Goal: Task Accomplishment & Management: Manage account settings

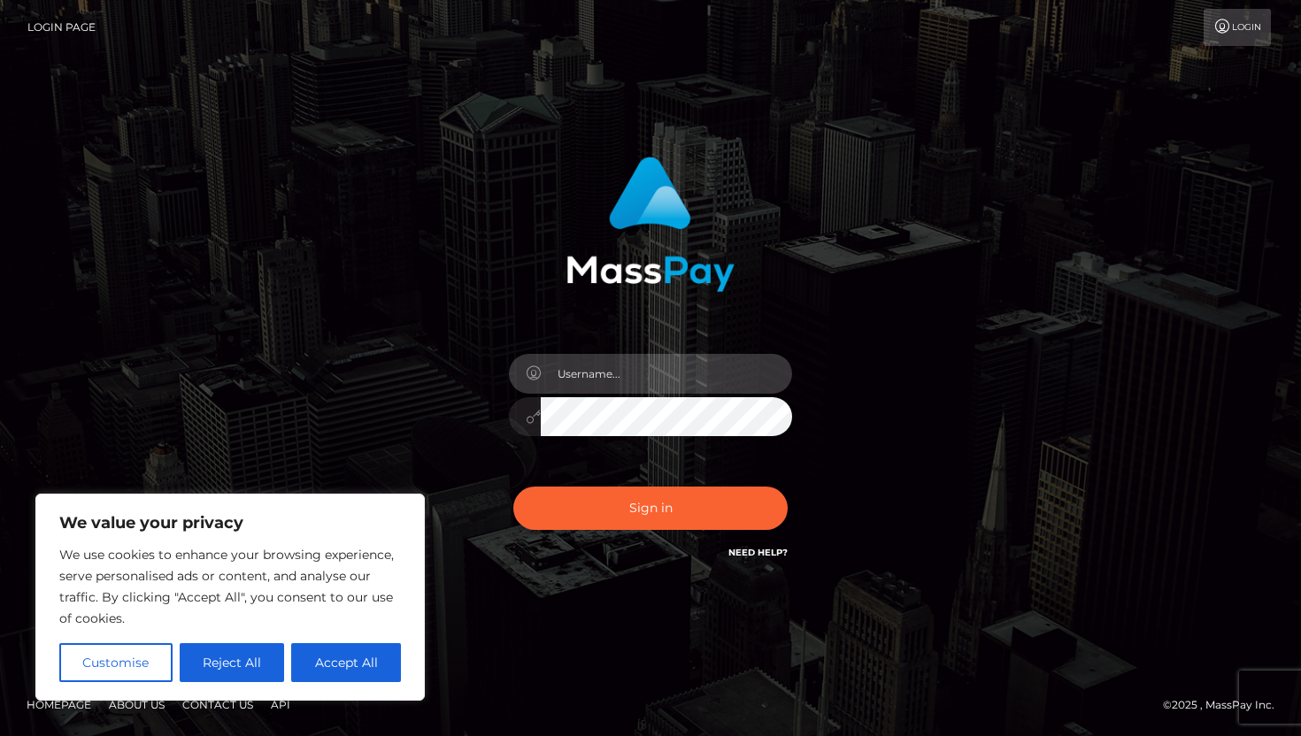
click at [612, 366] on input "text" at bounding box center [666, 374] width 251 height 40
type input "[EMAIL_ADDRESS][DOMAIN_NAME]"
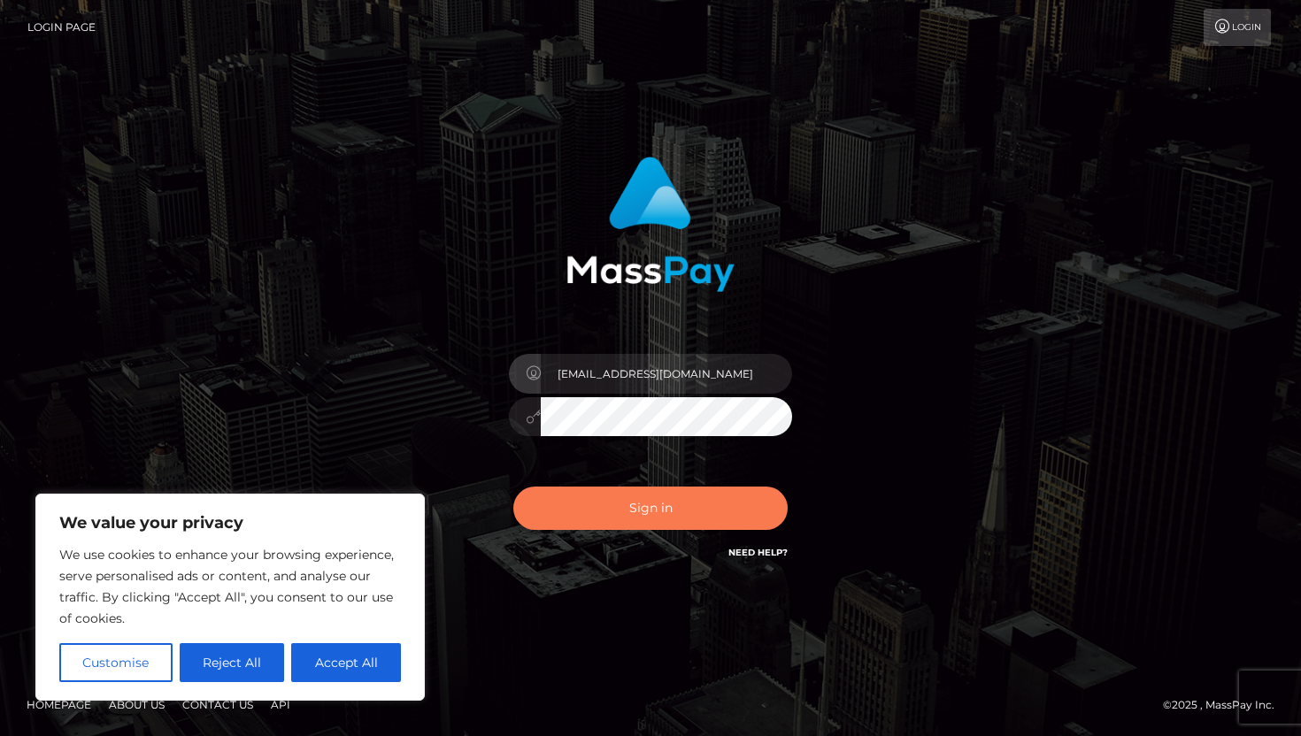
click at [659, 508] on button "Sign in" at bounding box center [650, 508] width 274 height 43
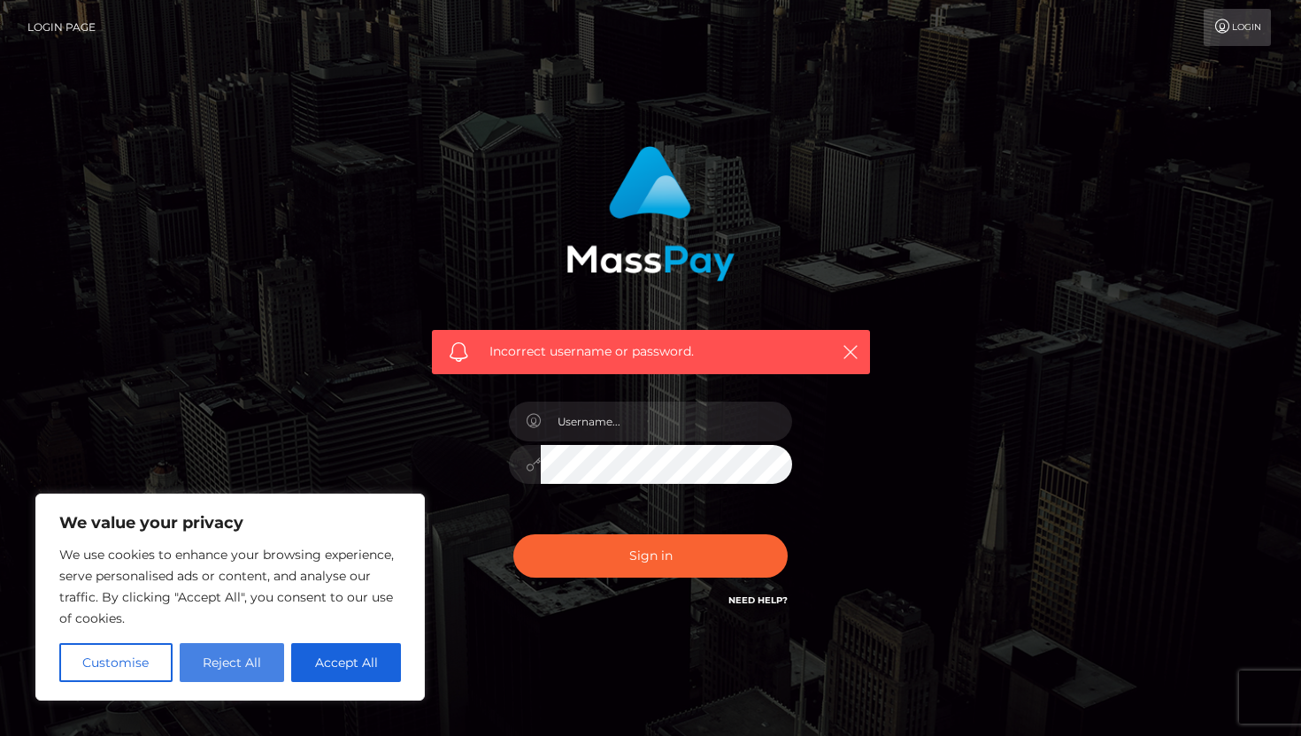
click at [204, 671] on button "Reject All" at bounding box center [232, 662] width 105 height 39
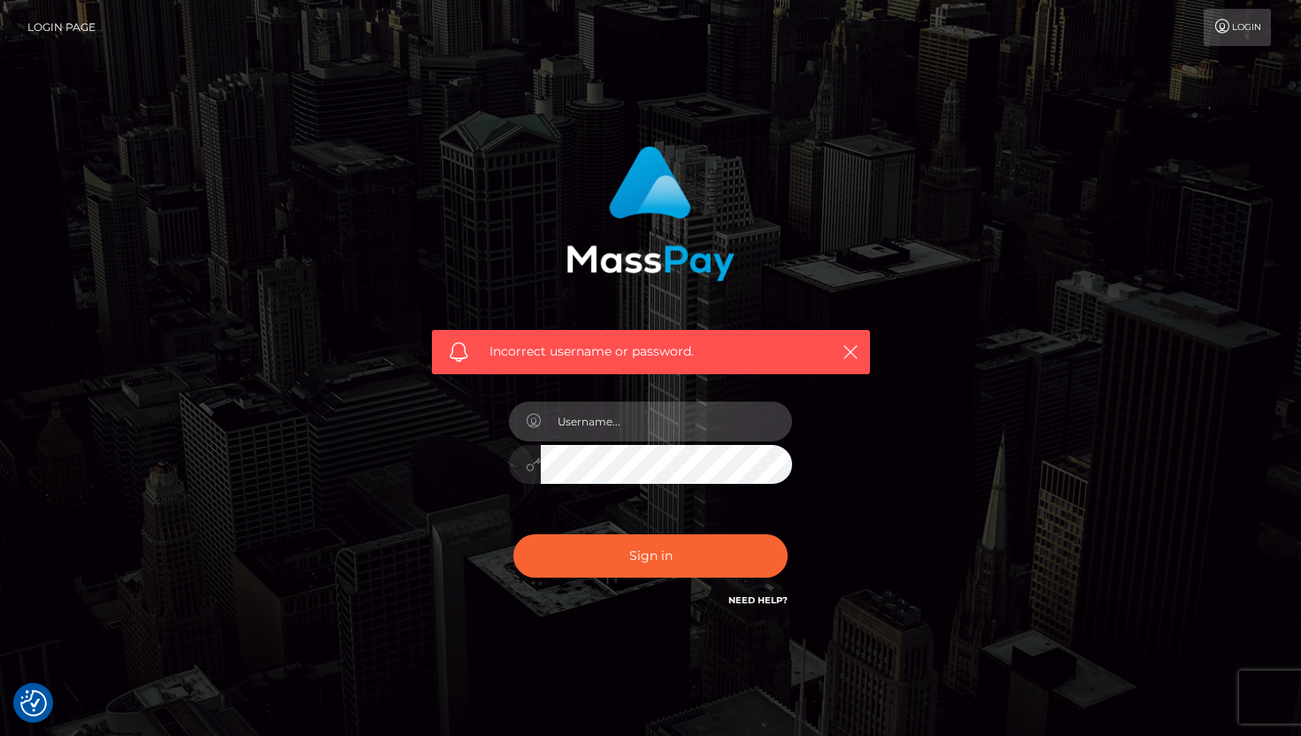
click at [624, 425] on input "text" at bounding box center [666, 422] width 251 height 40
type input "[EMAIL_ADDRESS][DOMAIN_NAME]"
click at [514, 458] on div at bounding box center [650, 462] width 283 height 35
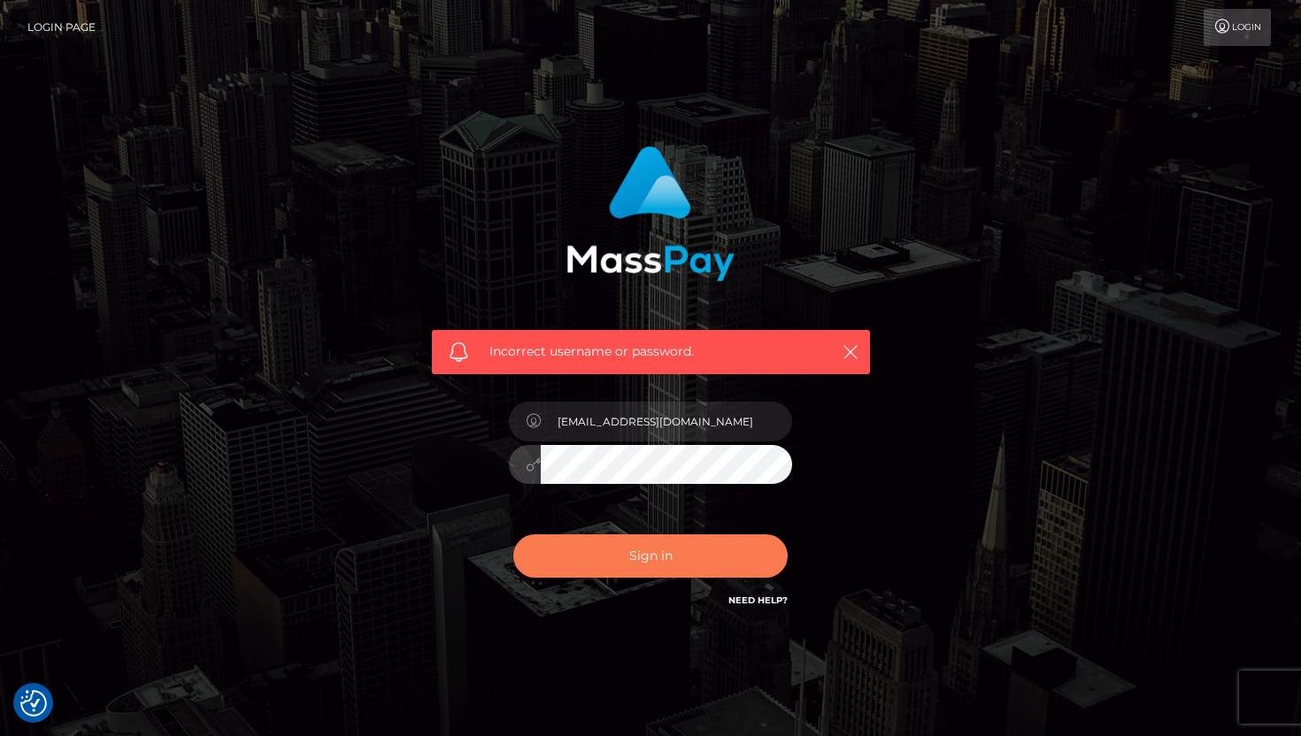
click at [572, 562] on button "Sign in" at bounding box center [650, 556] width 274 height 43
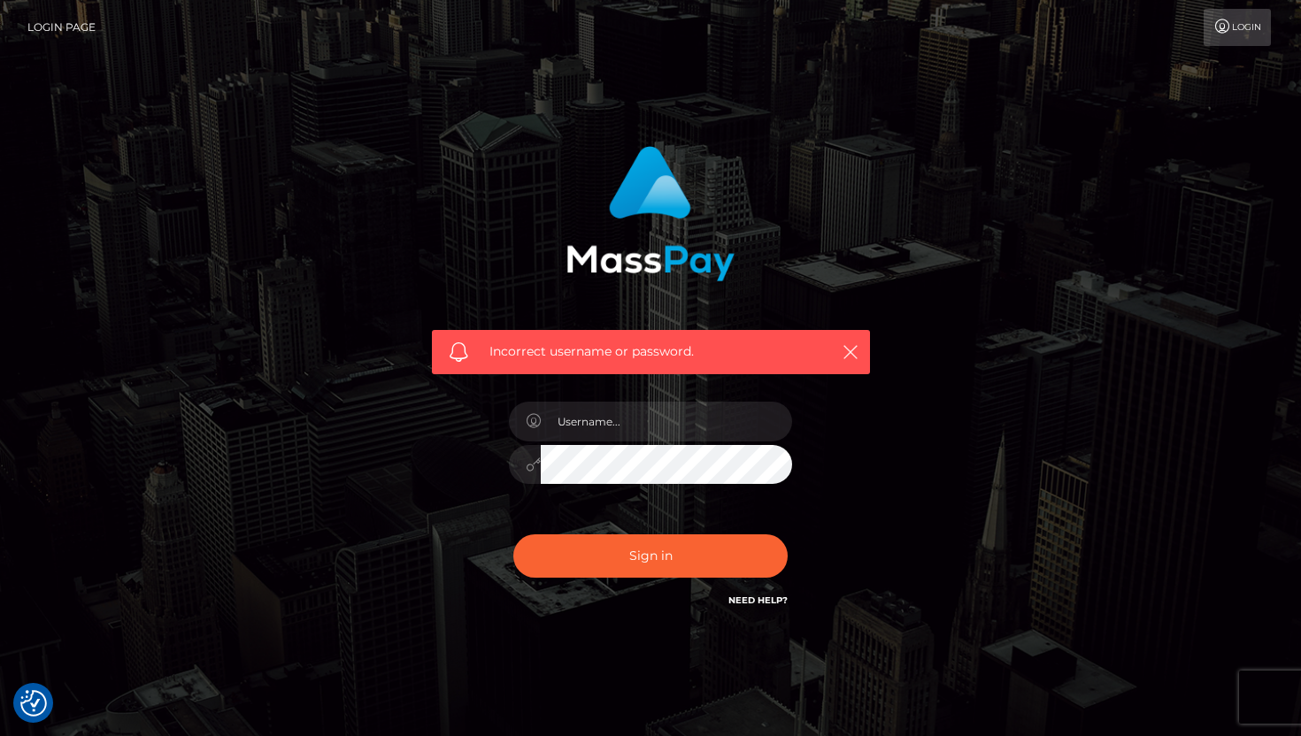
click at [764, 594] on h6 "Need Help?" at bounding box center [757, 599] width 59 height 15
click at [1245, 30] on link "Login" at bounding box center [1237, 27] width 67 height 37
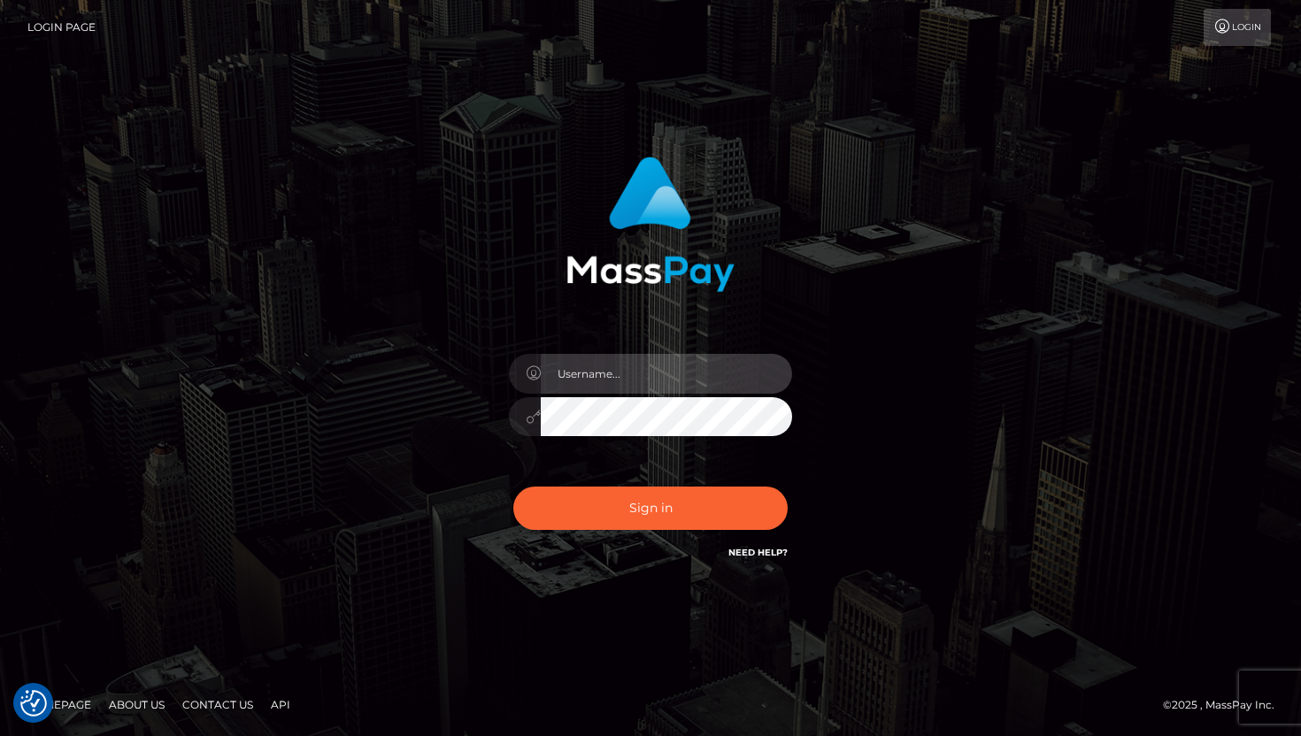
click at [701, 374] on input "text" at bounding box center [666, 374] width 251 height 40
type input "[EMAIL_ADDRESS][DOMAIN_NAME]"
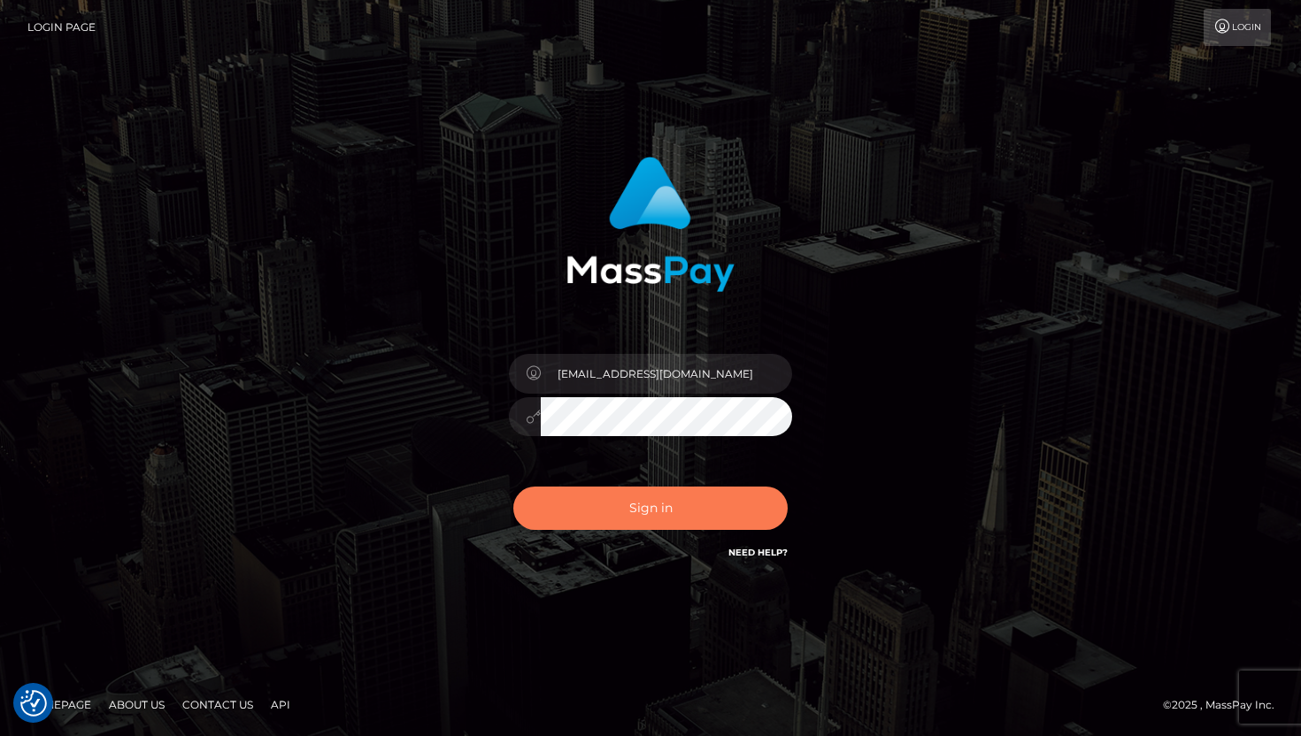
click at [683, 516] on button "Sign in" at bounding box center [650, 508] width 274 height 43
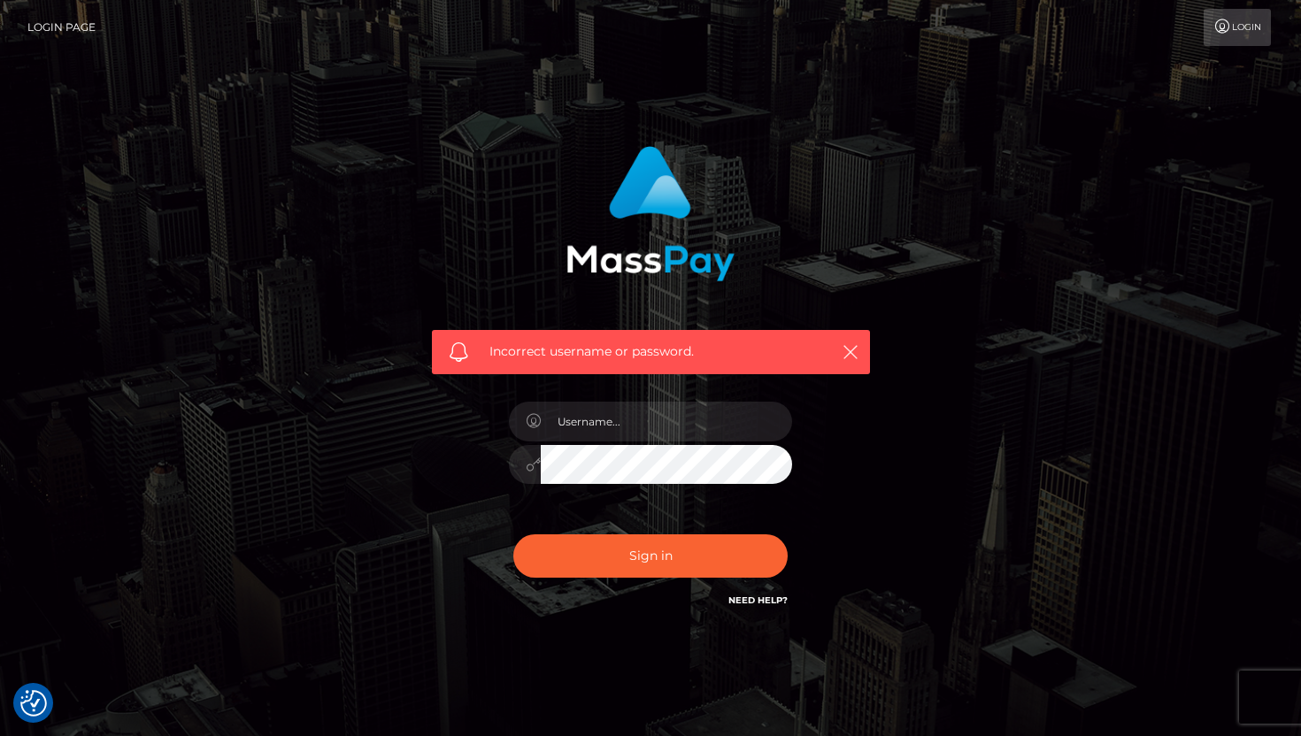
click at [755, 605] on h6 "Need Help?" at bounding box center [757, 599] width 59 height 15
click at [754, 594] on h6 "Need Help?" at bounding box center [757, 599] width 59 height 15
click at [752, 604] on link "Need Help?" at bounding box center [757, 601] width 59 height 12
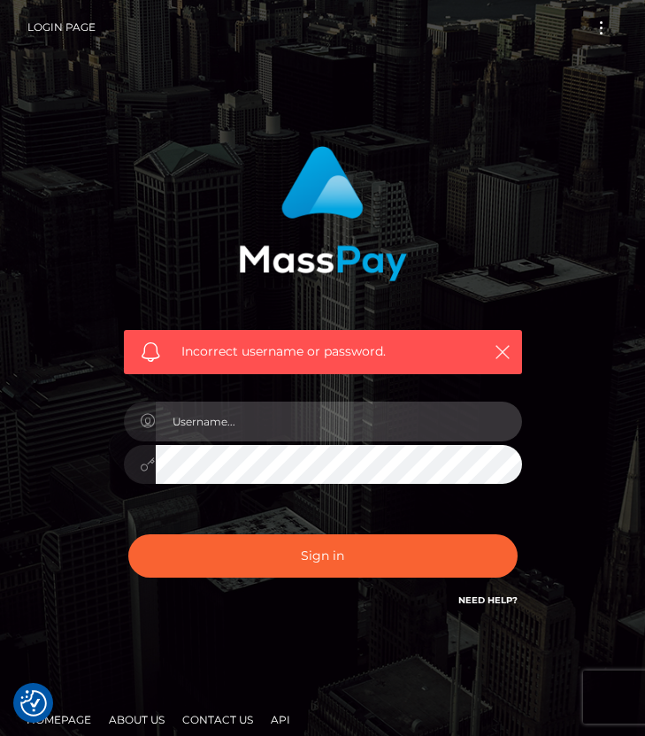
click at [319, 428] on input "text" at bounding box center [339, 422] width 366 height 40
type input "[EMAIL_ADDRESS][DOMAIN_NAME]"
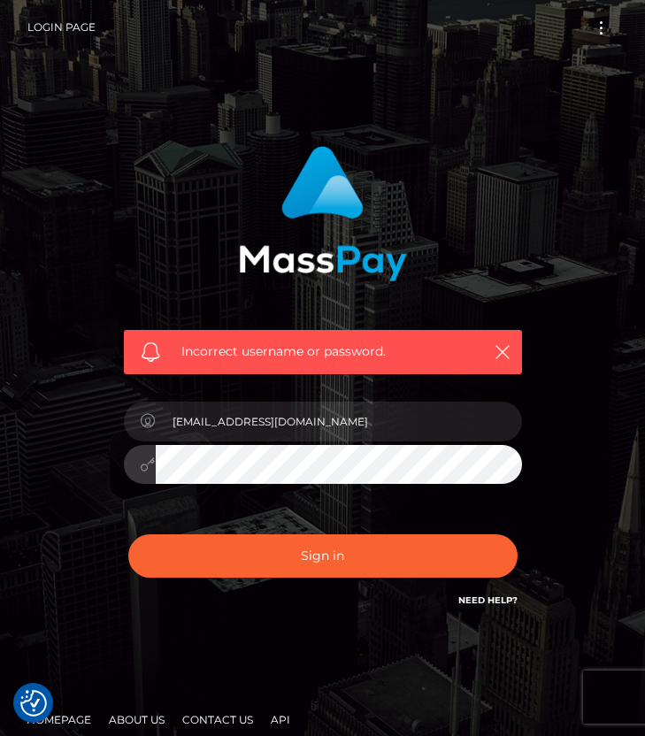
click at [121, 458] on div "[EMAIL_ADDRESS][DOMAIN_NAME]" at bounding box center [323, 456] width 425 height 135
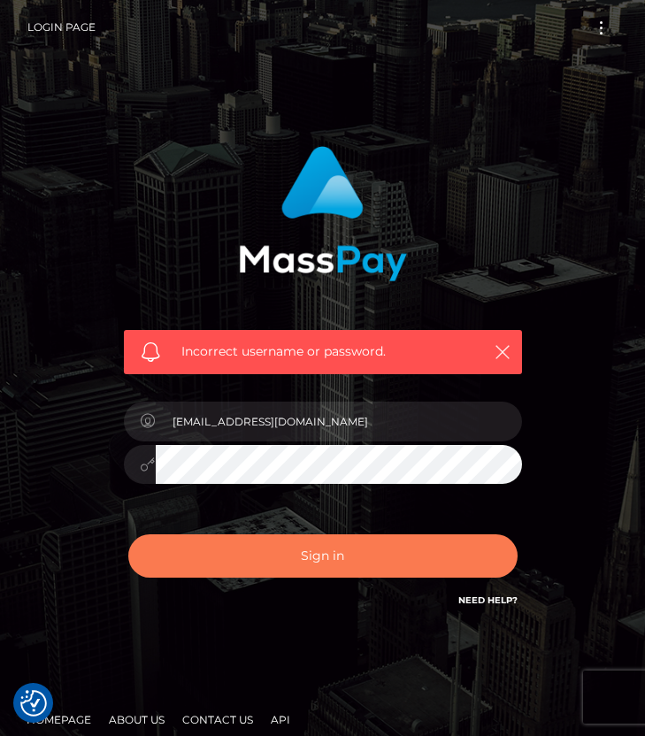
click at [191, 553] on button "Sign in" at bounding box center [322, 556] width 389 height 43
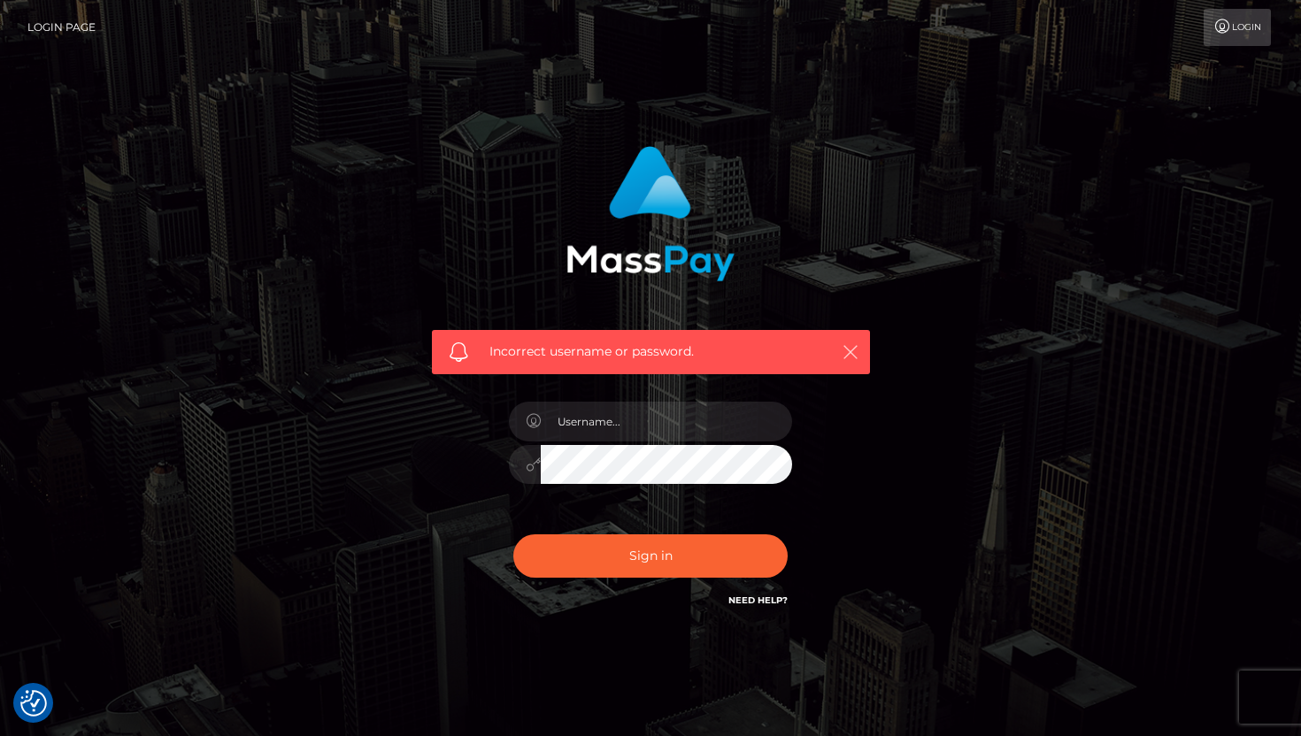
click at [644, 349] on icon "button" at bounding box center [851, 352] width 18 height 18
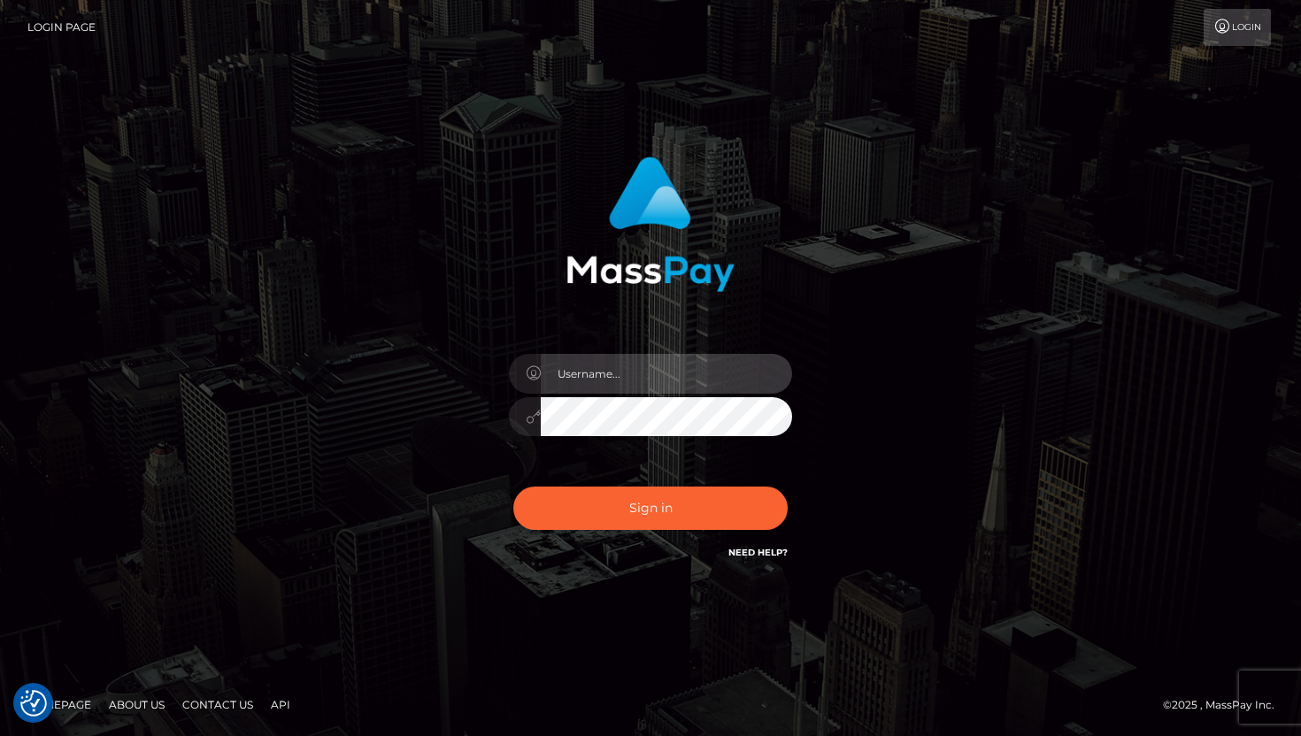
click at [645, 379] on input "text" at bounding box center [666, 374] width 251 height 40
type input "veramonella69@gmail.com"
click at [697, 543] on div "Sign in Need Help?" at bounding box center [651, 515] width 310 height 79
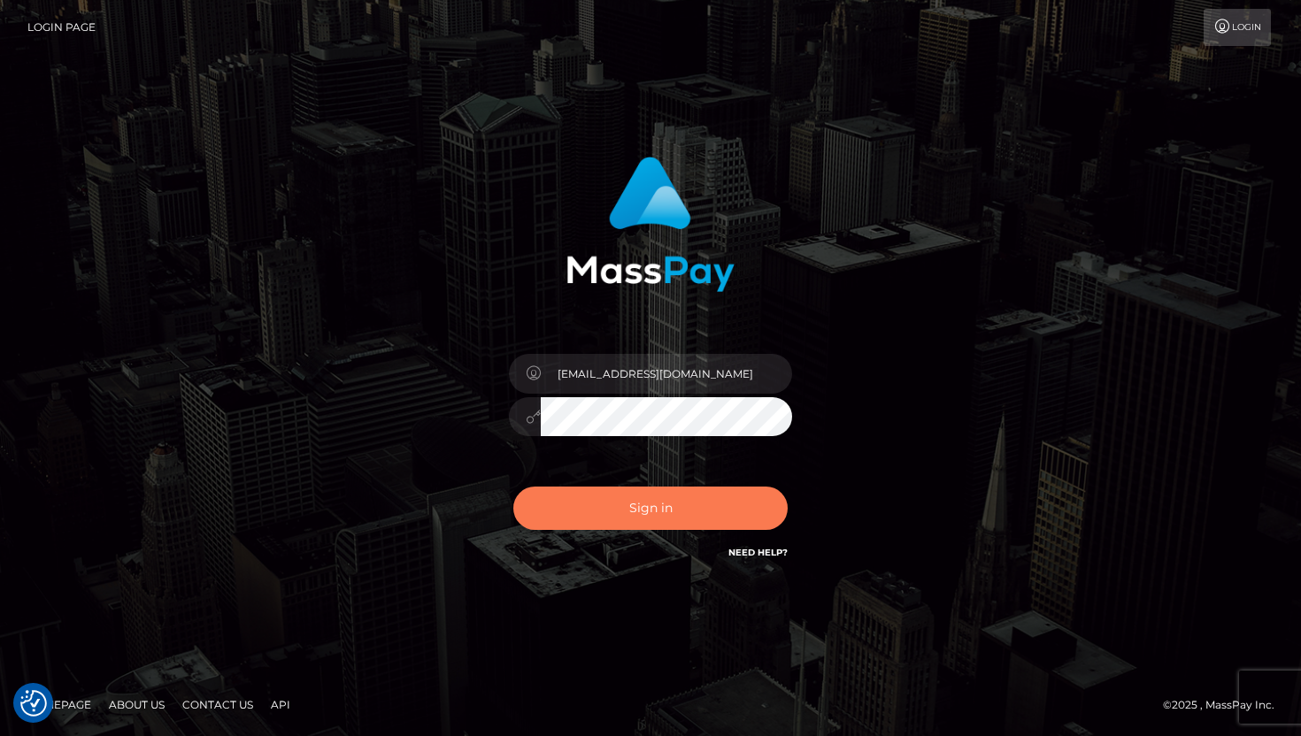
click at [697, 511] on button "Sign in" at bounding box center [650, 508] width 274 height 43
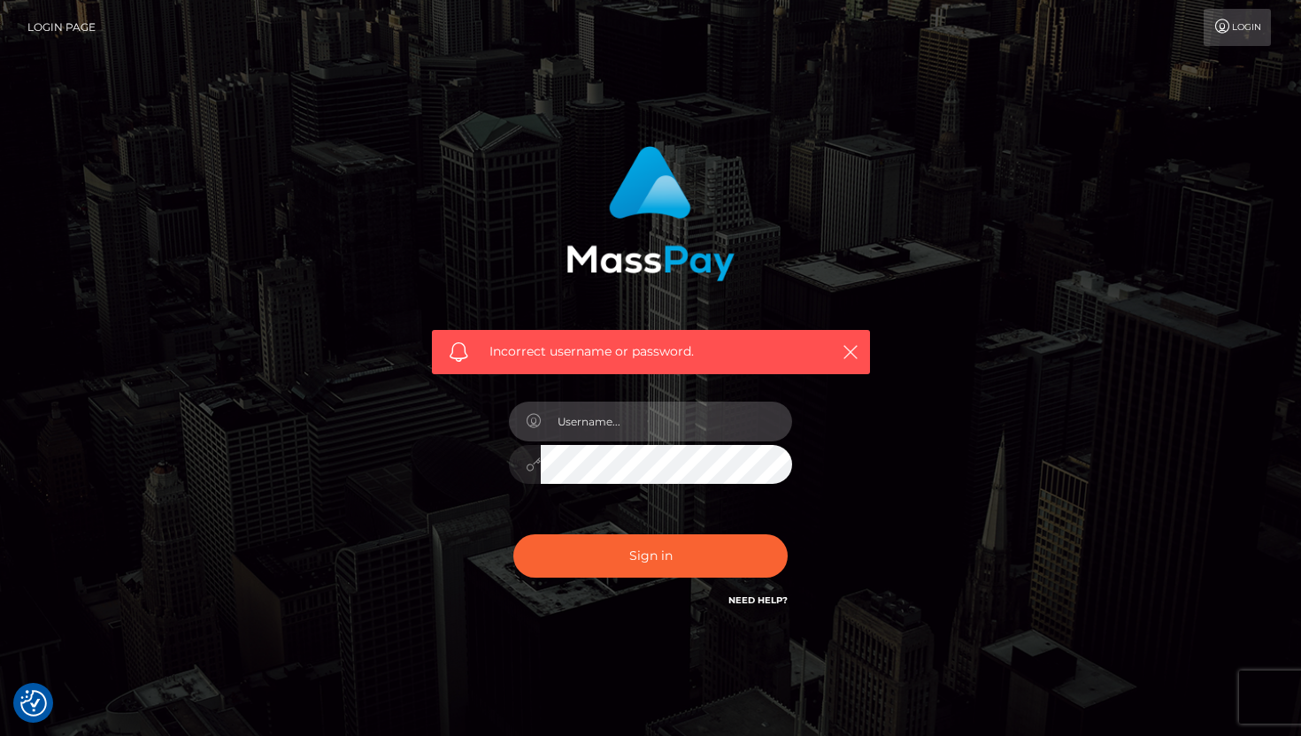
click at [665, 422] on input "text" at bounding box center [666, 422] width 251 height 40
type input "veramonella69@gmail.com"
click at [497, 465] on div "veramonella69@gmail.com" at bounding box center [651, 456] width 310 height 135
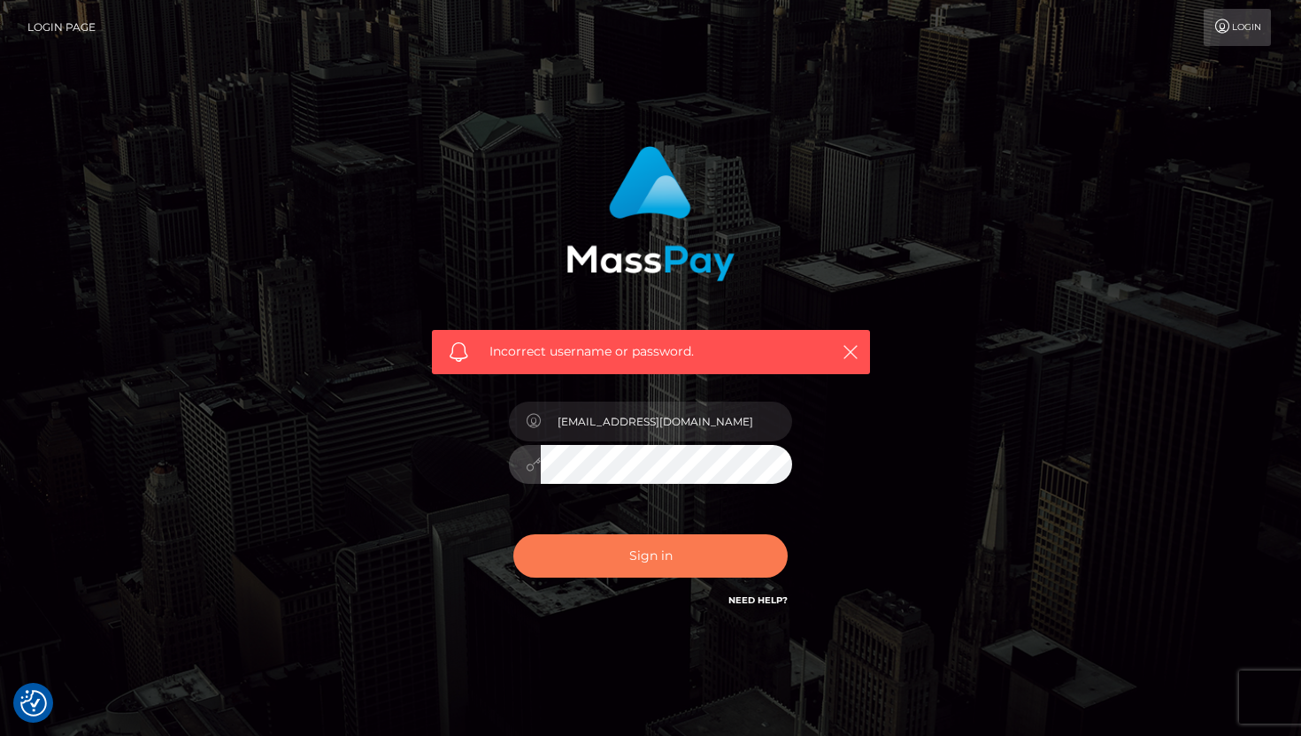
click at [603, 561] on button "Sign in" at bounding box center [650, 556] width 274 height 43
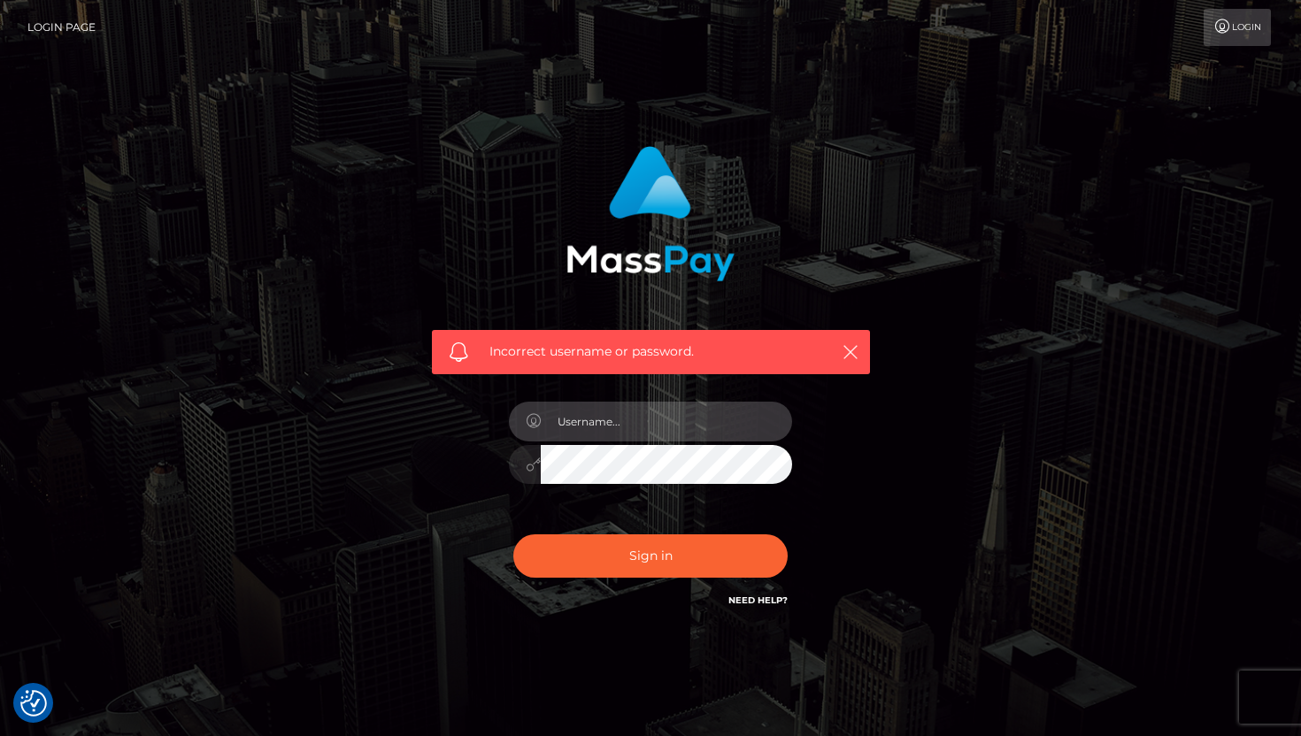
click at [595, 437] on input "text" at bounding box center [666, 422] width 251 height 40
drag, startPoint x: 636, startPoint y: 417, endPoint x: 556, endPoint y: 414, distance: 80.6
click at [556, 414] on input "veramonella69@gmail.com" at bounding box center [666, 422] width 251 height 40
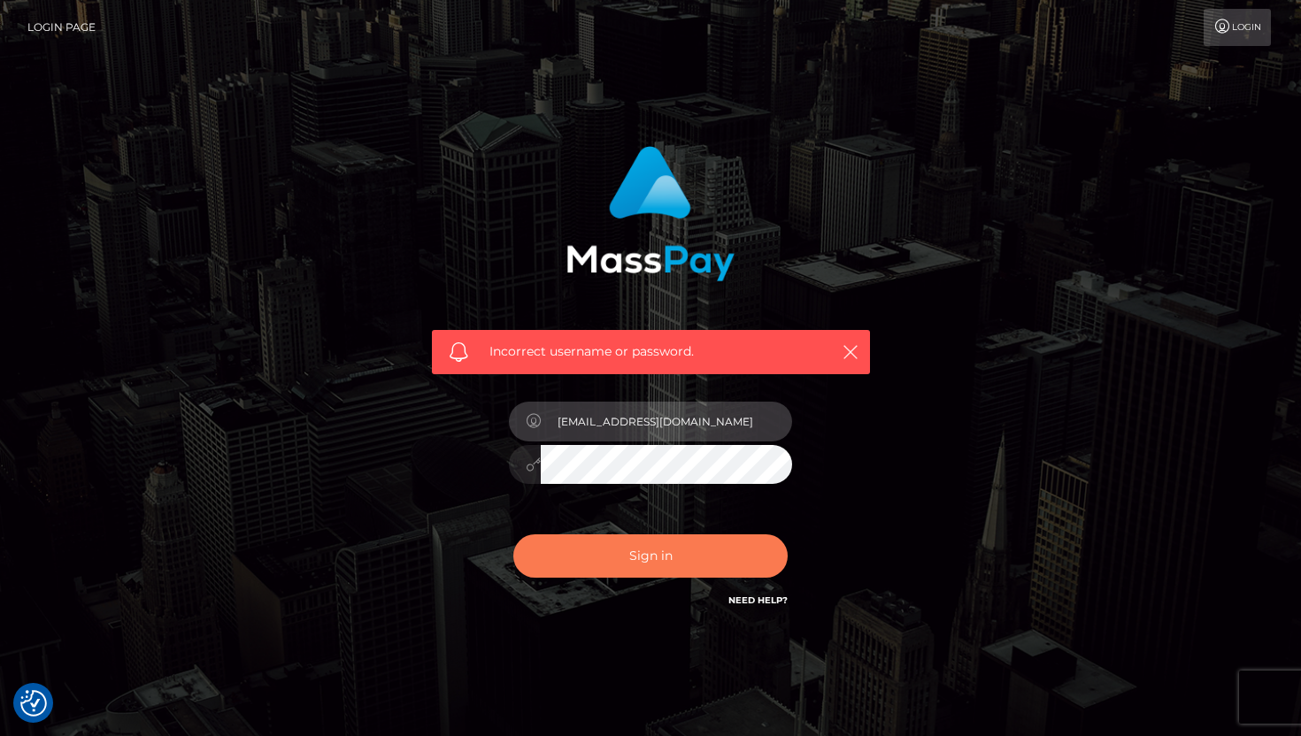
type input "val.delnevo@gmail.com"
click at [614, 563] on button "Sign in" at bounding box center [650, 556] width 274 height 43
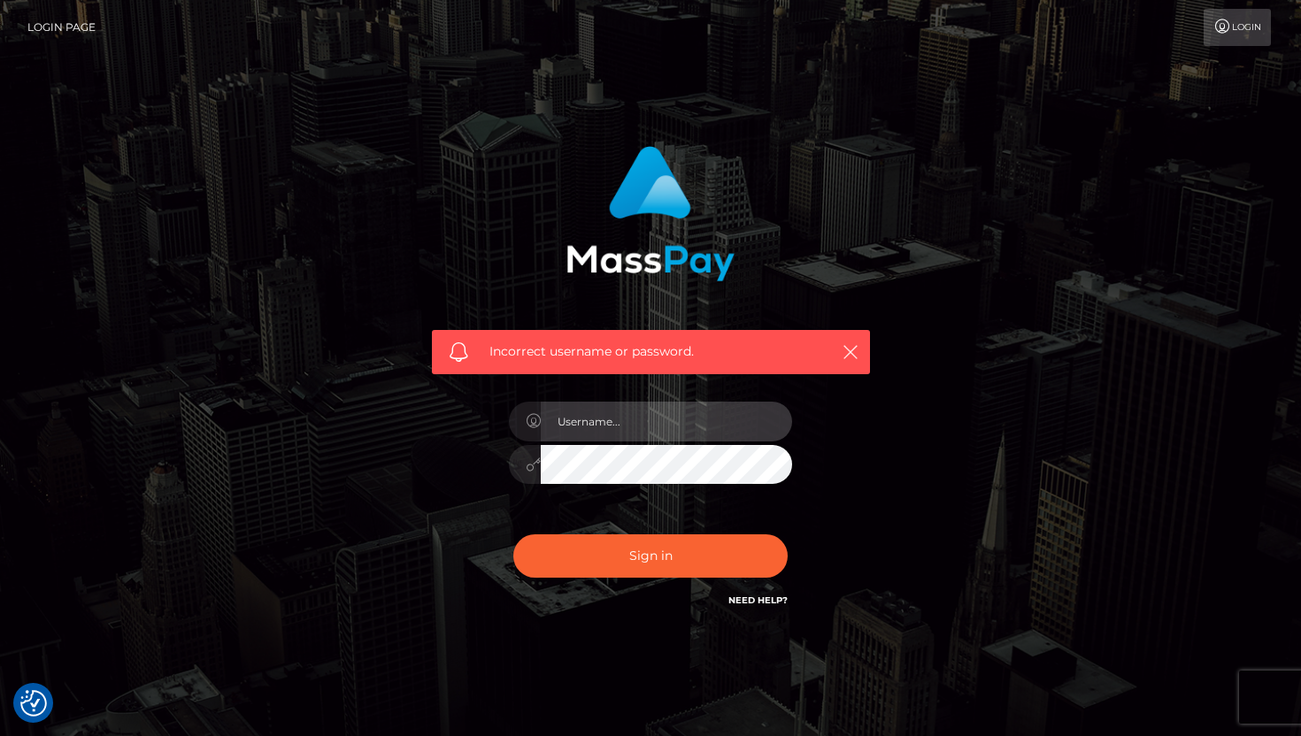
click at [603, 439] on input "text" at bounding box center [666, 422] width 251 height 40
